Goal: Check status: Check status

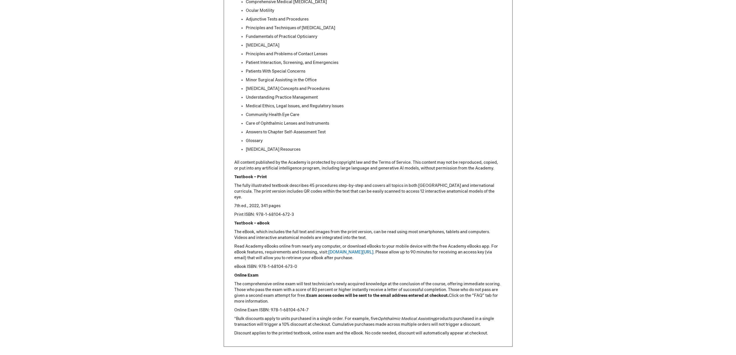
scroll to position [578, 0]
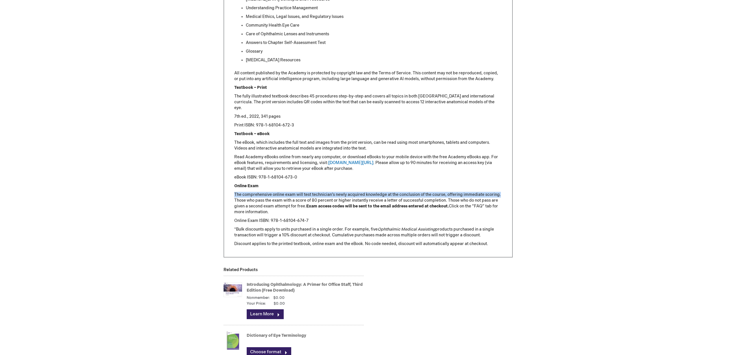
drag, startPoint x: 234, startPoint y: 192, endPoint x: 514, endPoint y: 194, distance: 280.0
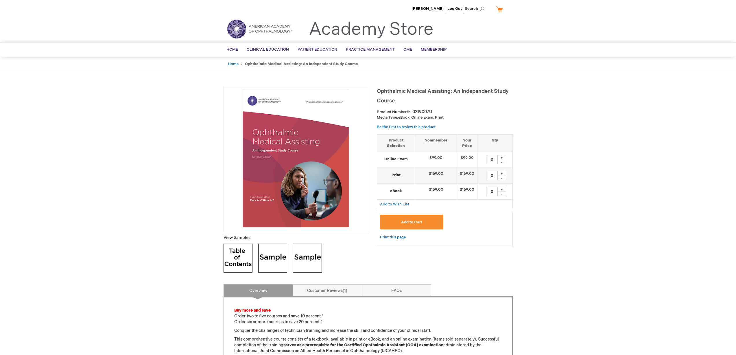
click at [439, 11] on li "[PERSON_NAME]" at bounding box center [427, 8] width 35 height 17
click at [440, 9] on span "[PERSON_NAME]" at bounding box center [428, 8] width 32 height 5
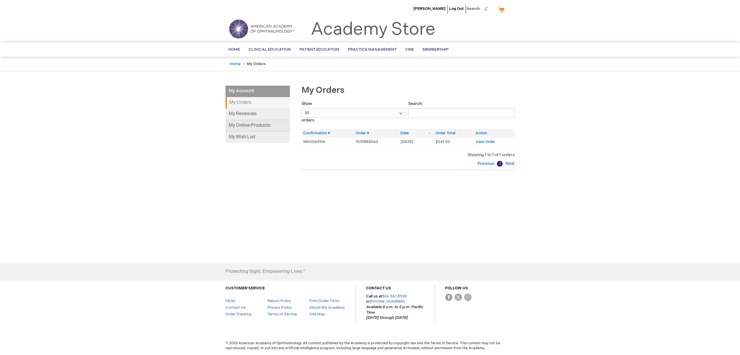
click at [249, 128] on link "My Online Products" at bounding box center [258, 126] width 64 height 12
click at [248, 125] on link "My Online Products" at bounding box center [258, 126] width 64 height 12
